Goal: Task Accomplishment & Management: Use online tool/utility

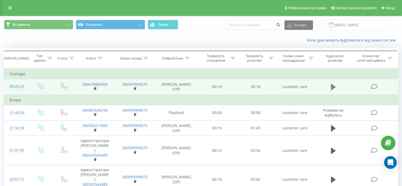
click at [335, 85] on icon at bounding box center [333, 86] width 5 height 7
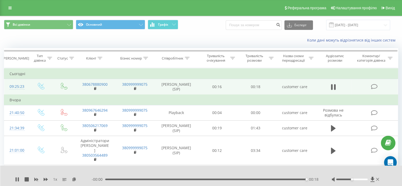
drag, startPoint x: 372, startPoint y: 88, endPoint x: 369, endPoint y: 84, distance: 4.8
click at [371, 86] on icon at bounding box center [374, 87] width 7 height 6
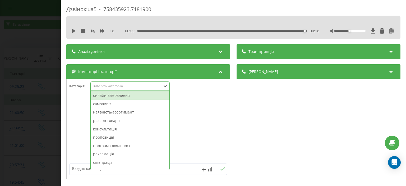
click at [121, 82] on div "Виберіть категорію" at bounding box center [129, 85] width 79 height 9
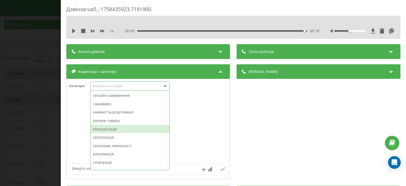
click at [118, 127] on div "консультація" at bounding box center [130, 129] width 79 height 8
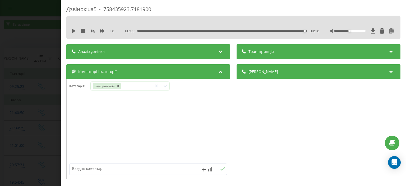
drag, startPoint x: 80, startPoint y: 94, endPoint x: 67, endPoint y: 98, distance: 14.2
click at [73, 95] on div "Категорія : консультація" at bounding box center [148, 89] width 163 height 16
click at [37, 103] on div "Дзвінок : ua5_-1758435923.7181900 1 x 00:00 00:18 00:18 Транскрипція Для AI-ана…" at bounding box center [203, 93] width 406 height 186
